Goal: Task Accomplishment & Management: Use online tool/utility

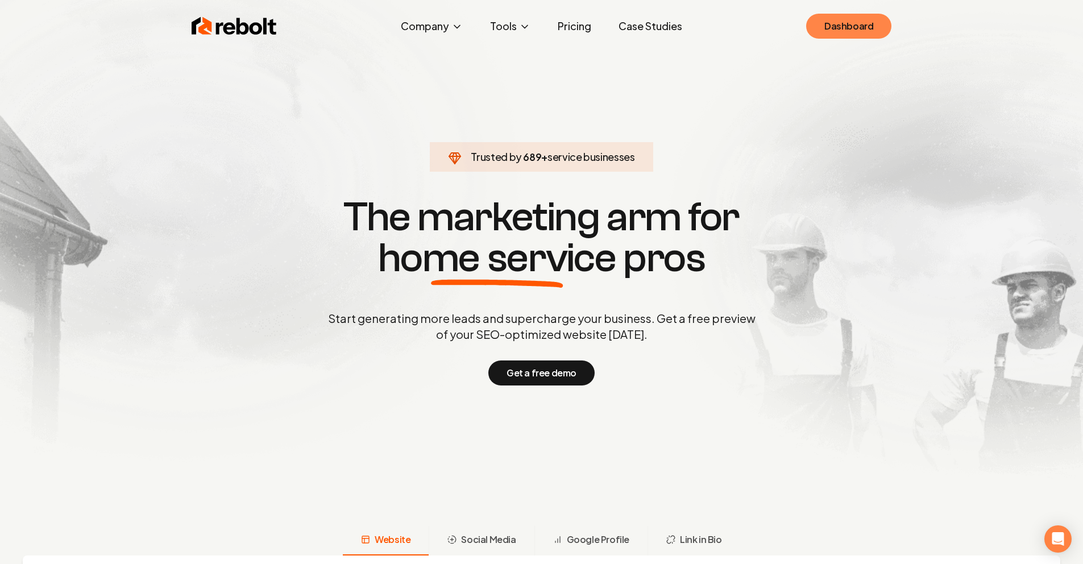
click at [855, 24] on link "Dashboard" at bounding box center [848, 26] width 85 height 25
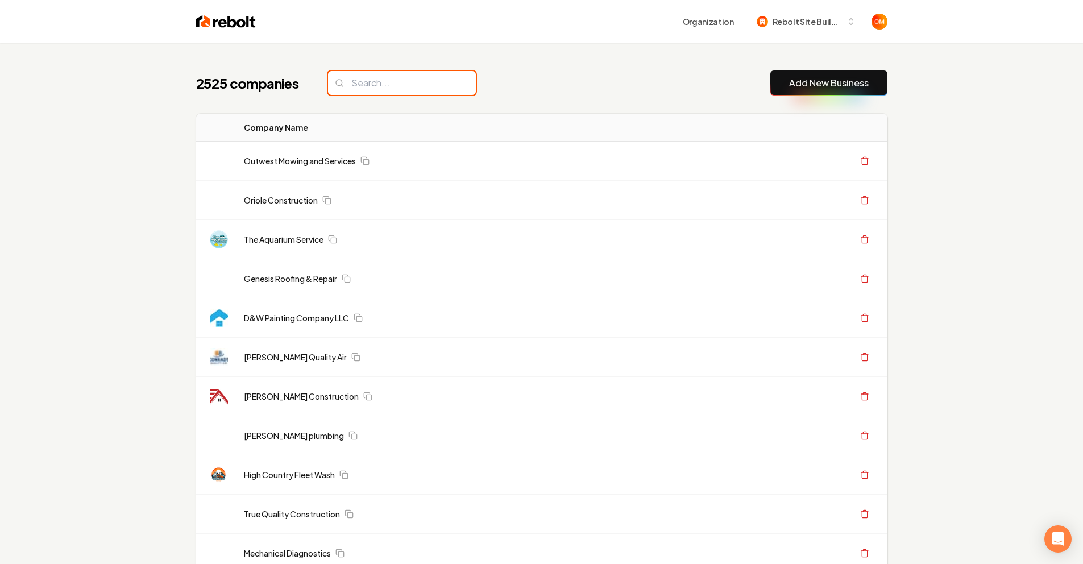
click at [439, 81] on input "search" at bounding box center [402, 83] width 148 height 24
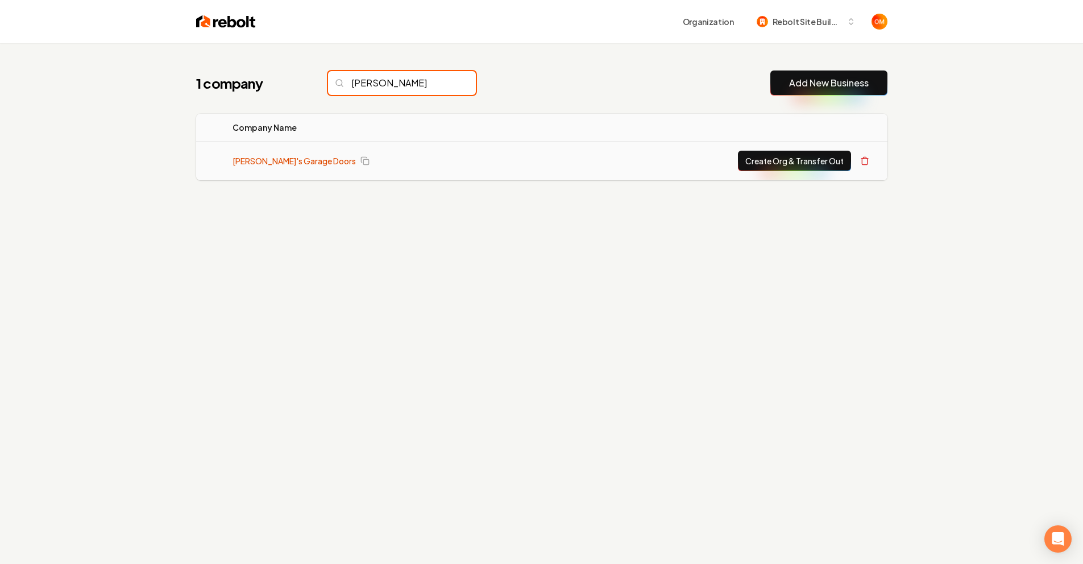
scroll to position [2, 0]
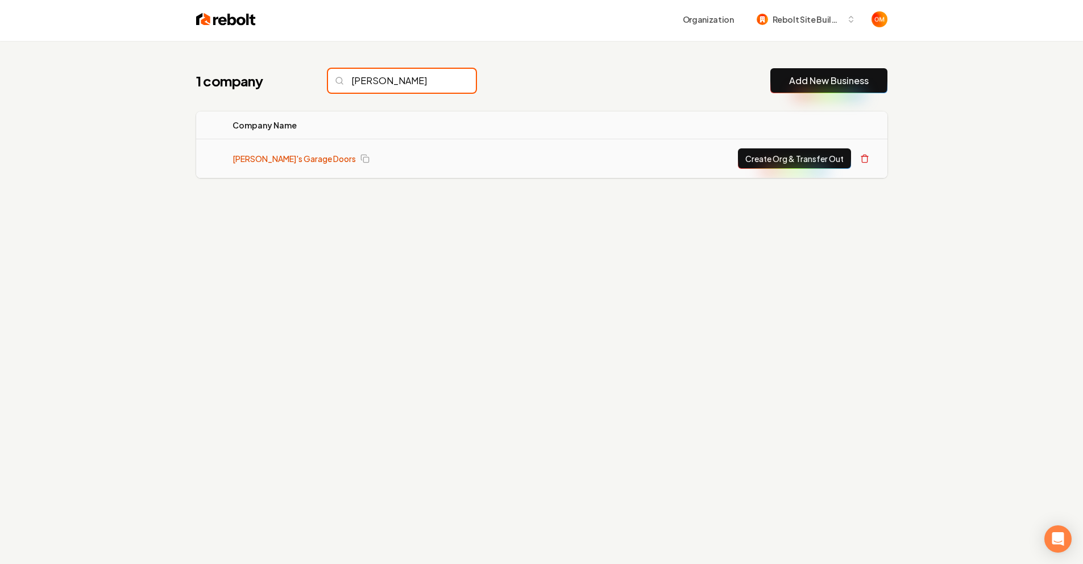
type input "chad"
click at [298, 154] on link "[PERSON_NAME]'s Garage Doors" at bounding box center [293, 158] width 123 height 11
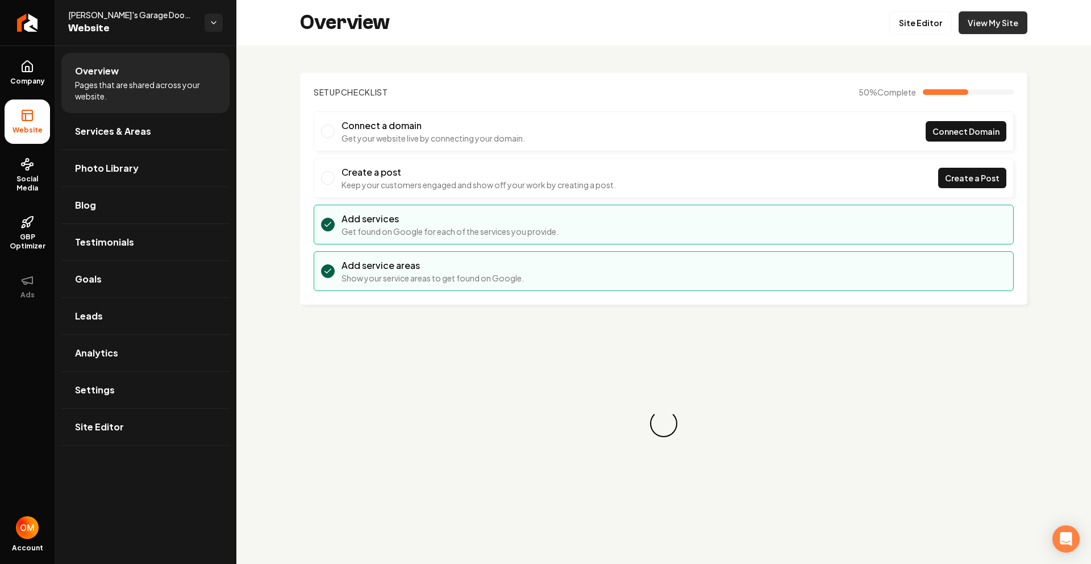
click at [971, 25] on link "View My Site" at bounding box center [993, 22] width 69 height 23
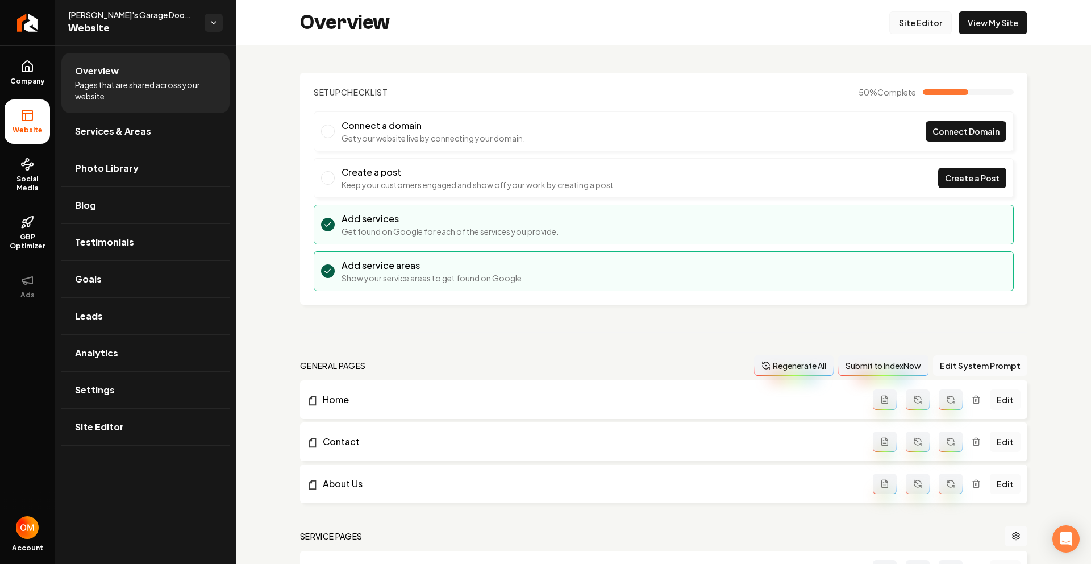
click at [921, 30] on link "Site Editor" at bounding box center [921, 22] width 63 height 23
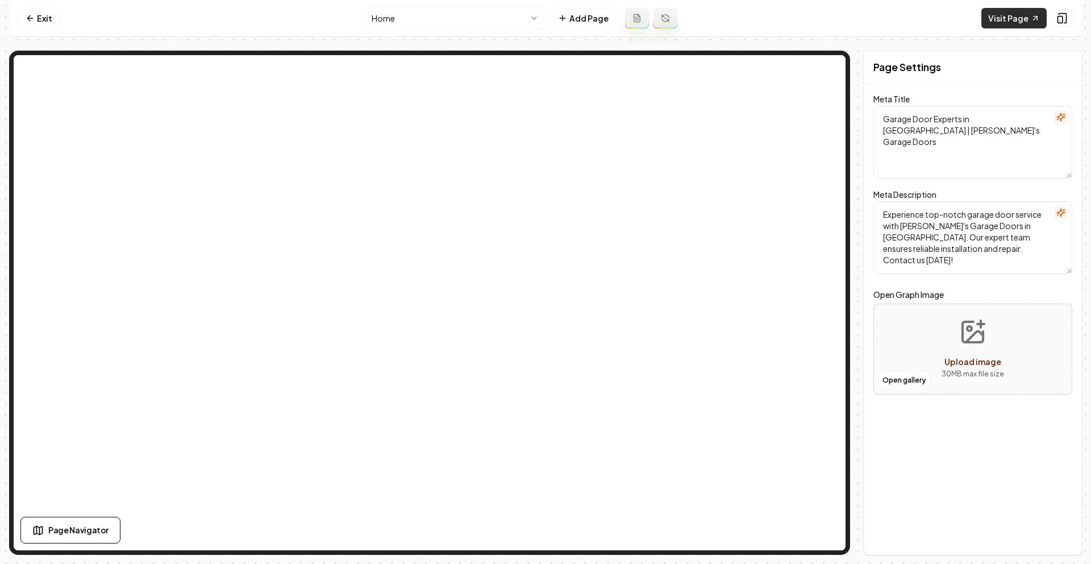
click at [1006, 28] on link "Visit Page" at bounding box center [1014, 18] width 65 height 20
click at [42, 20] on link "Exit" at bounding box center [38, 18] width 41 height 20
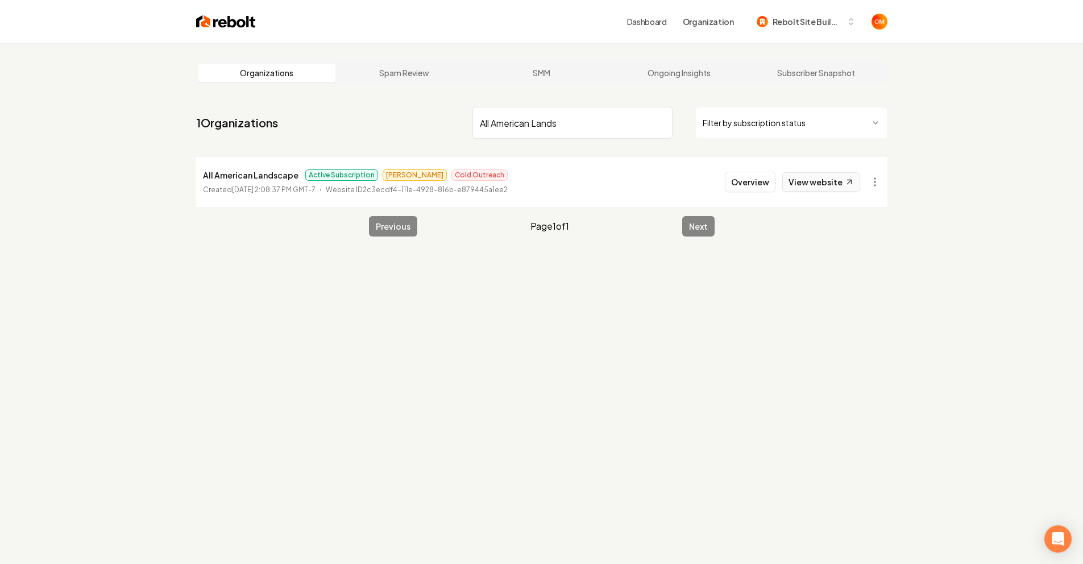
type input "All American Lands"
click at [830, 177] on link "View website" at bounding box center [821, 181] width 78 height 19
drag, startPoint x: 222, startPoint y: 172, endPoint x: 111, endPoint y: 172, distance: 110.8
click at [111, 172] on div "Organizations Spam Review SMM Ongoing Insights Subscriber Snapshot 1 Organizati…" at bounding box center [541, 325] width 1083 height 564
copy p "All American Landscape"
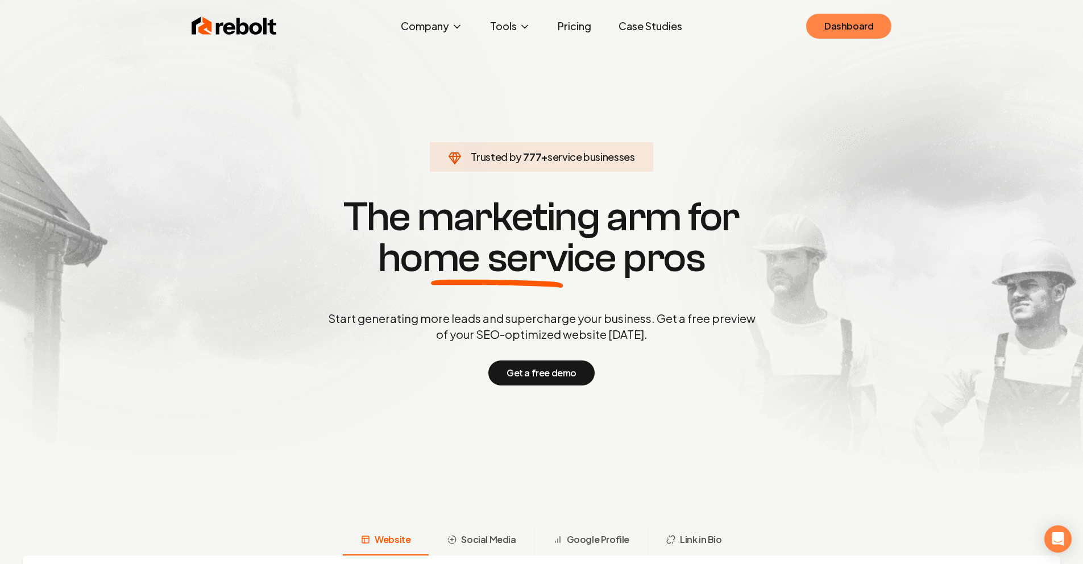
click at [823, 20] on link "Dashboard" at bounding box center [848, 26] width 85 height 25
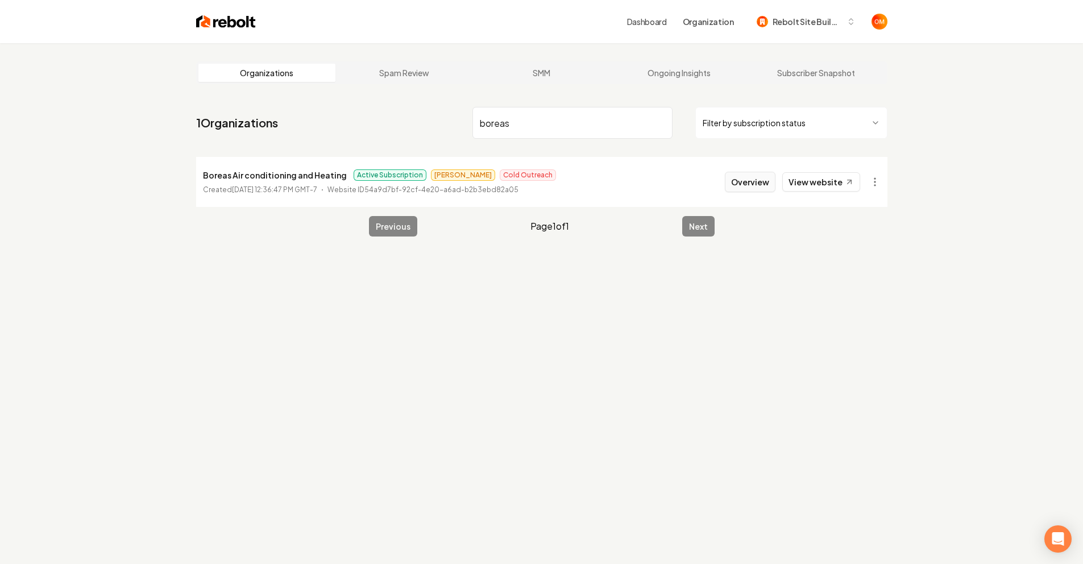
type input "boreas"
click at [762, 185] on button "Overview" at bounding box center [750, 182] width 51 height 20
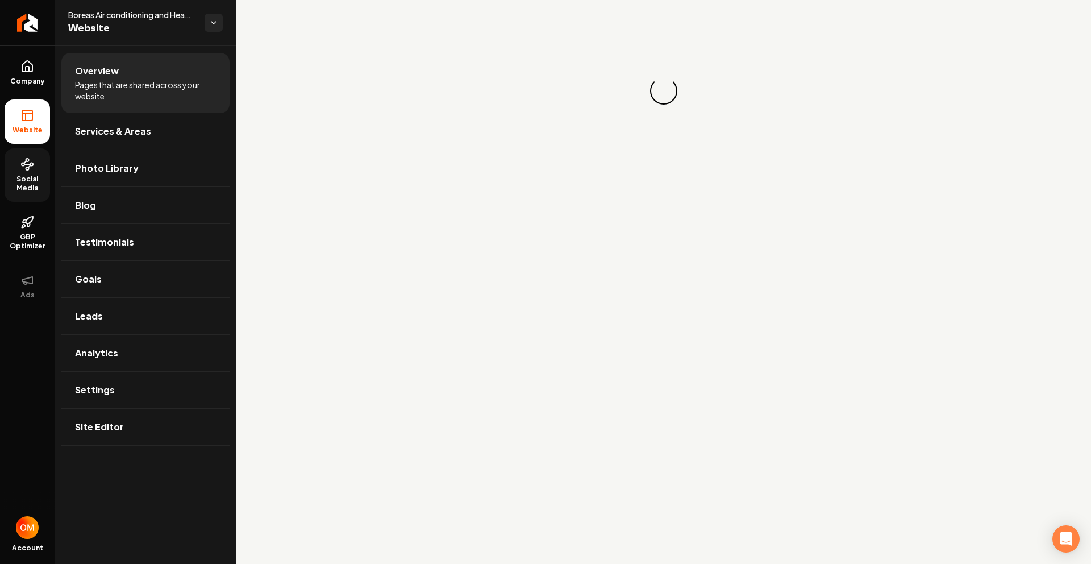
click at [28, 173] on link "Social Media" at bounding box center [27, 174] width 45 height 53
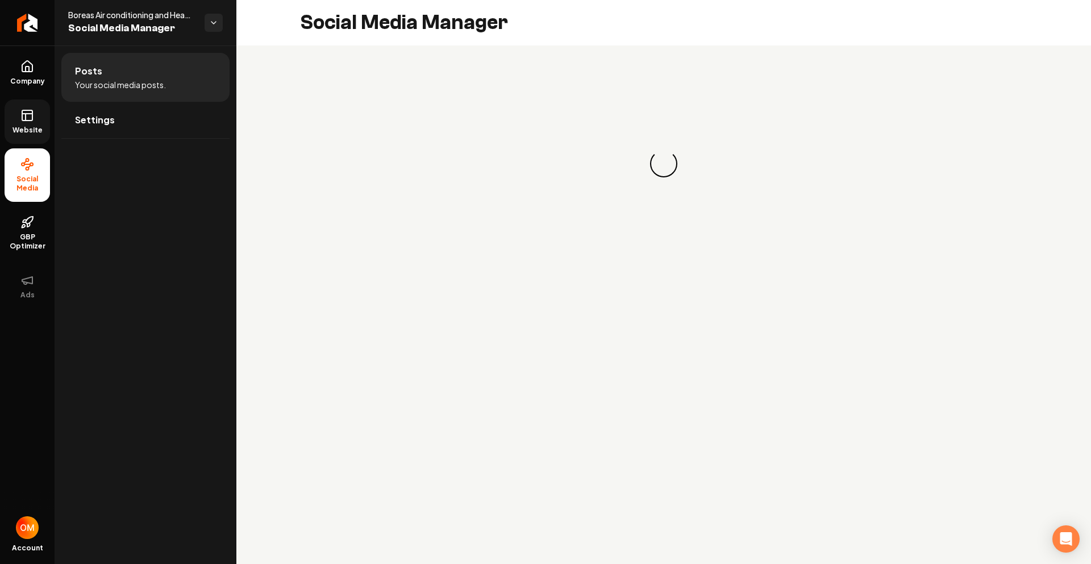
click at [22, 117] on icon at bounding box center [27, 116] width 14 height 14
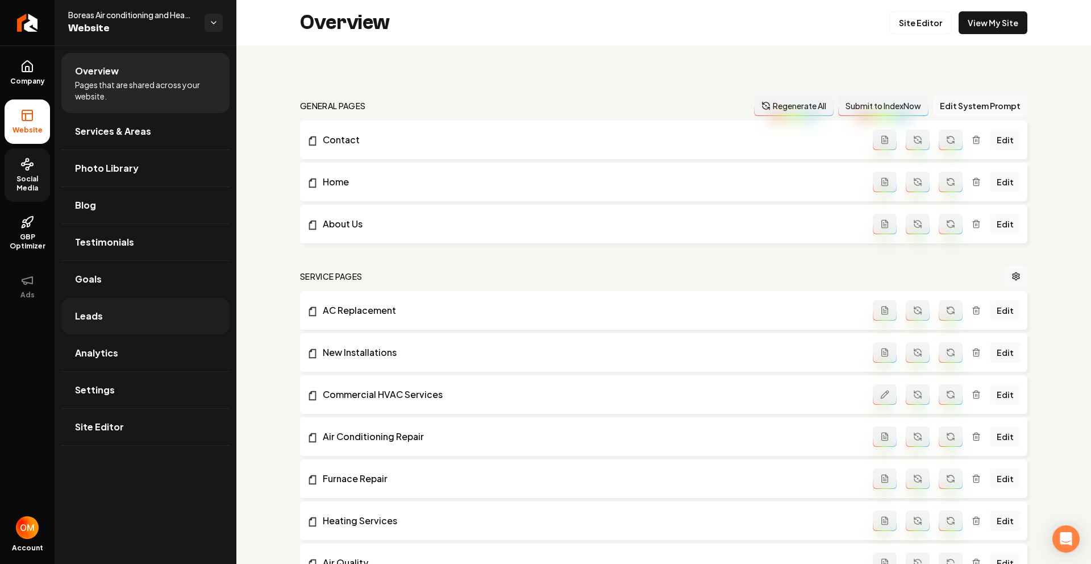
click at [124, 306] on link "Leads" at bounding box center [145, 316] width 168 height 36
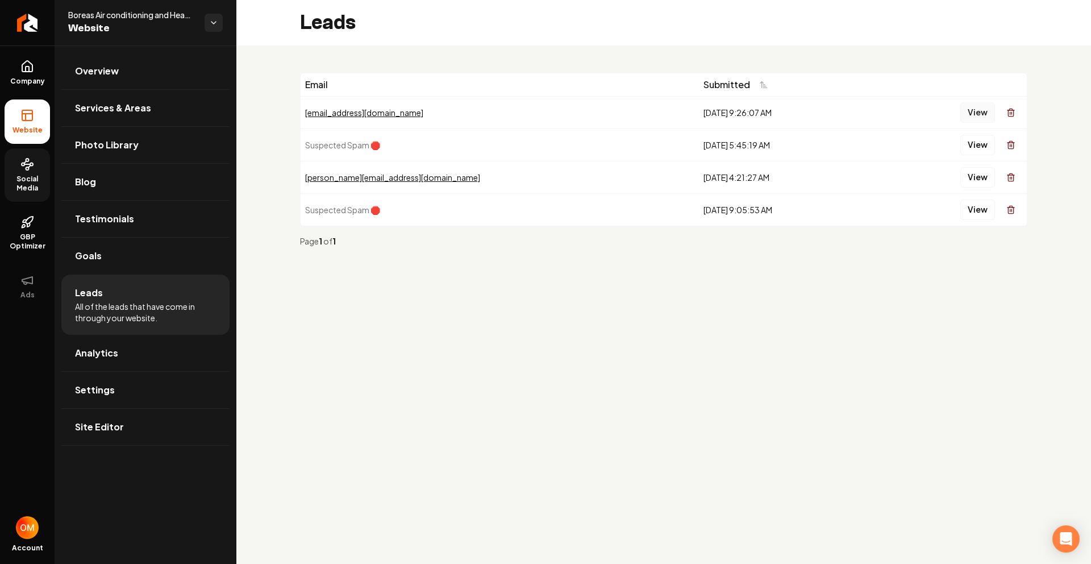
click at [975, 114] on button "View" at bounding box center [978, 112] width 35 height 20
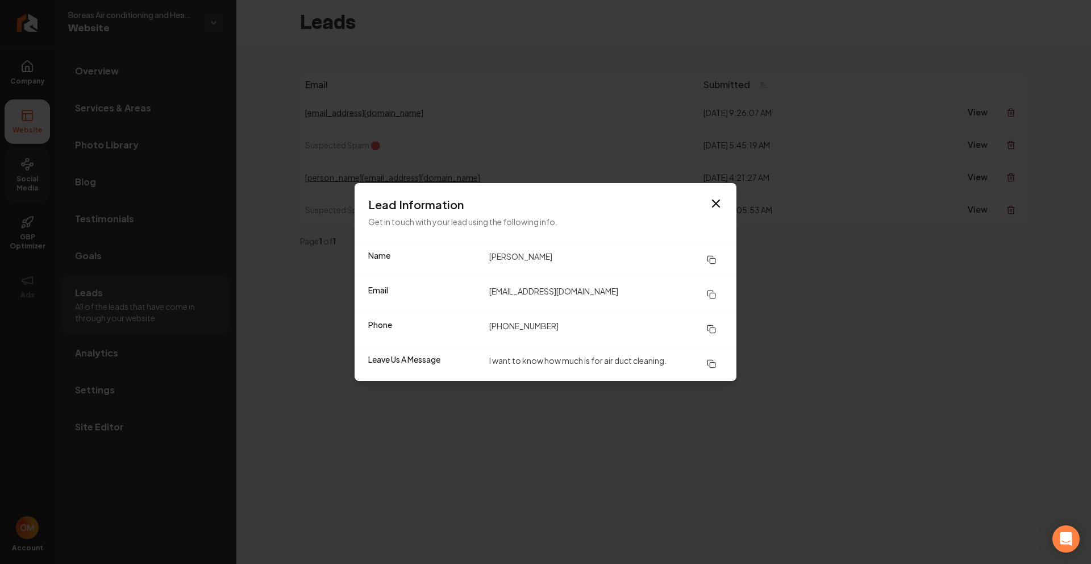
click at [724, 195] on div "Lead Information Get in touch with your lead using the following info." at bounding box center [546, 212] width 382 height 59
click at [715, 199] on icon "button" at bounding box center [716, 204] width 14 height 14
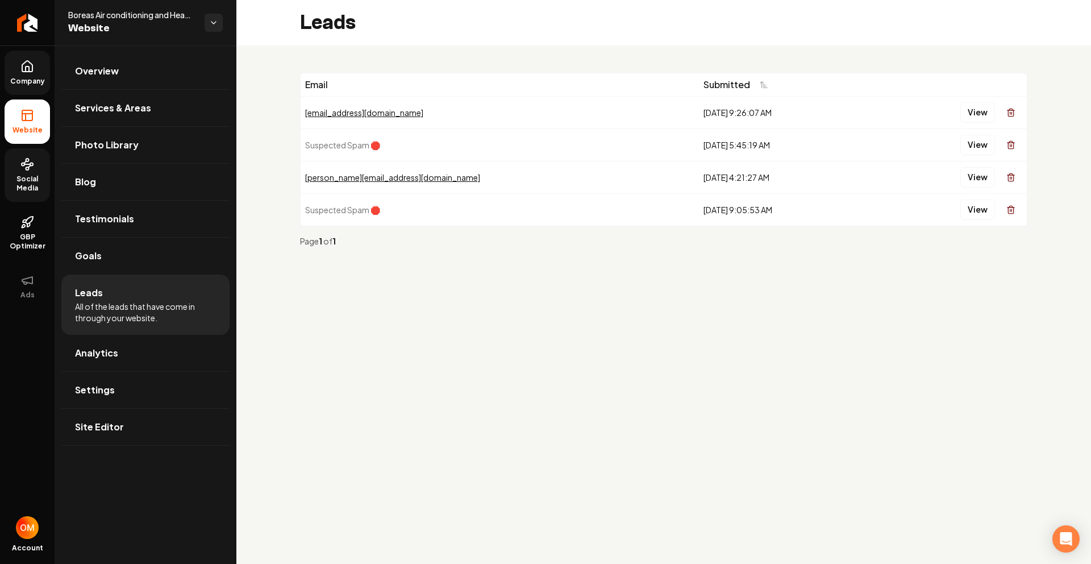
click at [34, 67] on icon at bounding box center [27, 67] width 14 height 14
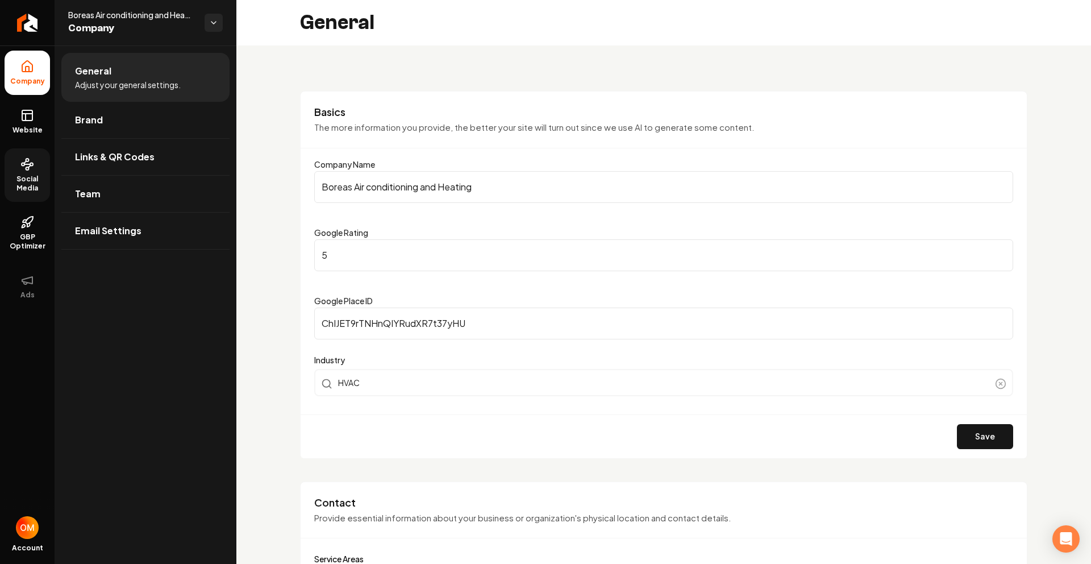
drag, startPoint x: 35, startPoint y: 119, endPoint x: 54, endPoint y: 118, distance: 18.8
click at [35, 119] on link "Website" at bounding box center [27, 121] width 45 height 44
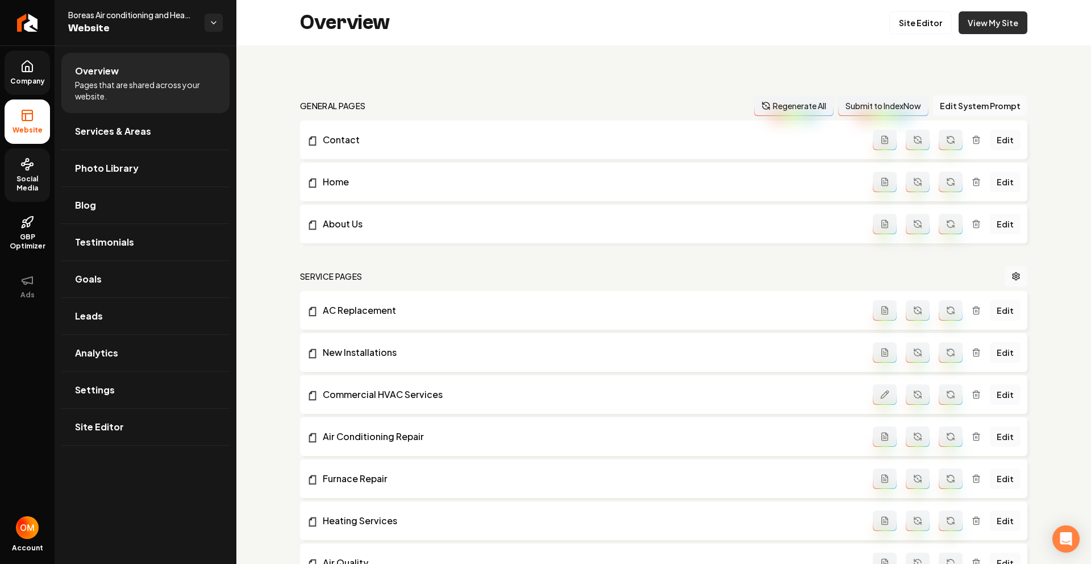
click at [978, 27] on link "View My Site" at bounding box center [993, 22] width 69 height 23
click at [21, 23] on icon "Return to dashboard" at bounding box center [27, 23] width 18 height 18
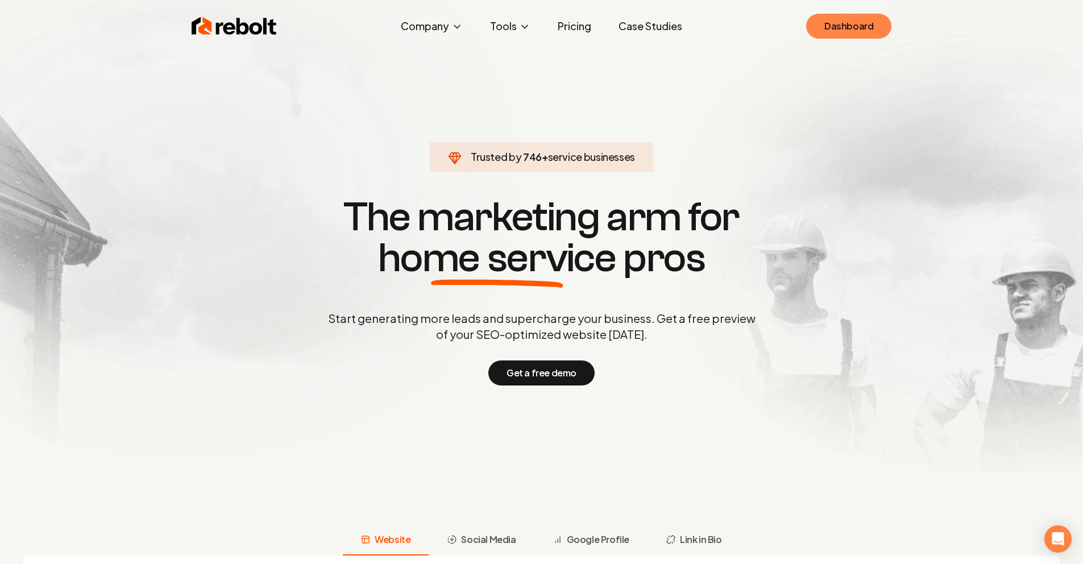
click at [836, 37] on link "Dashboard" at bounding box center [848, 26] width 85 height 25
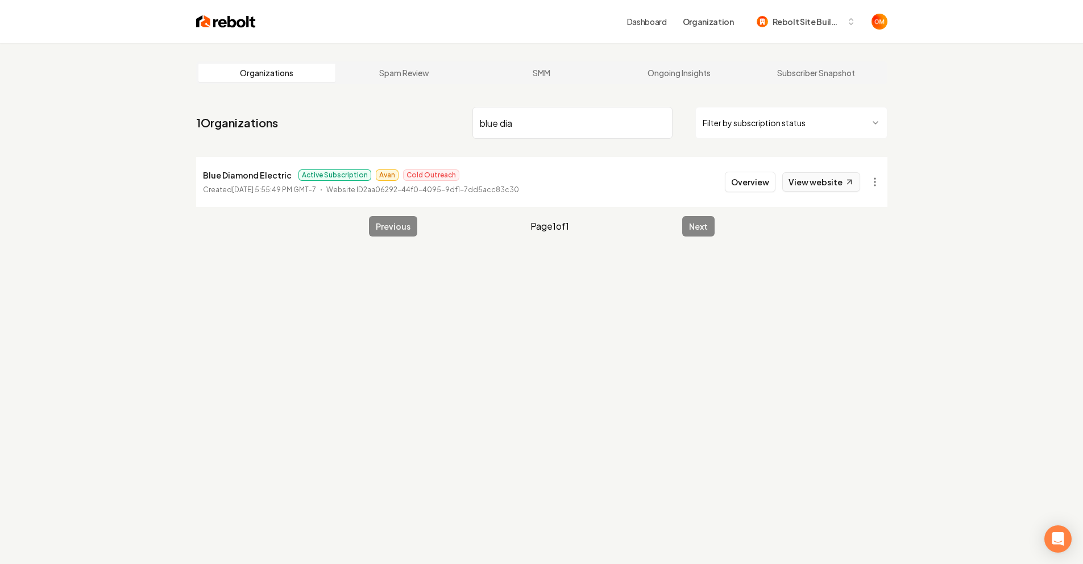
type input "blue dia"
click at [800, 177] on link "View website" at bounding box center [821, 181] width 78 height 19
click at [660, 122] on input "blue dia" at bounding box center [572, 123] width 200 height 32
type input "wattst"
click at [800, 176] on link "View website" at bounding box center [821, 181] width 78 height 19
